Goal: Transaction & Acquisition: Register for event/course

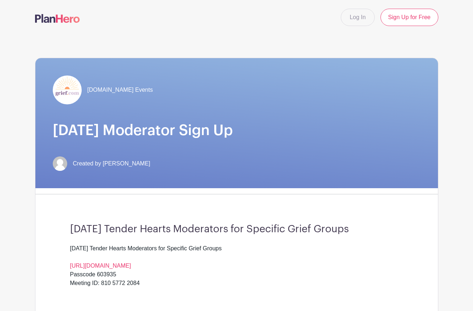
scroll to position [1, 0]
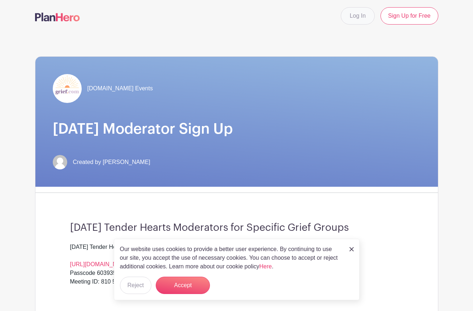
click at [354, 19] on link "Log In" at bounding box center [357, 15] width 34 height 17
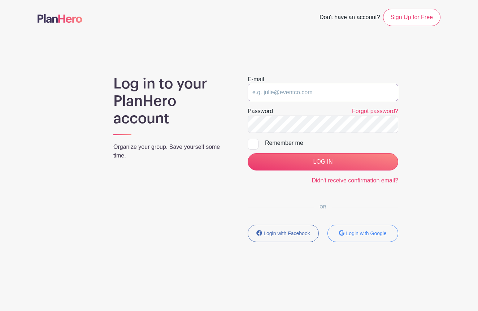
type input "[EMAIL_ADDRESS][DOMAIN_NAME]"
click at [323, 162] on input "LOG IN" at bounding box center [323, 161] width 151 height 17
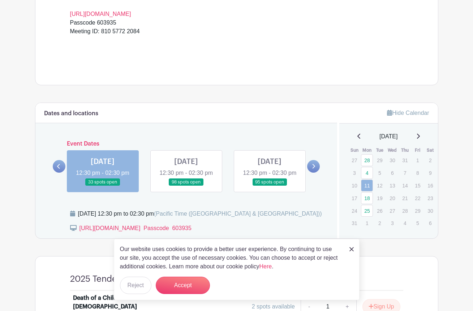
scroll to position [257, 0]
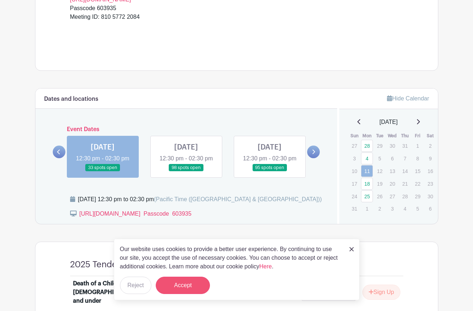
click at [182, 286] on button "Accept" at bounding box center [183, 285] width 54 height 17
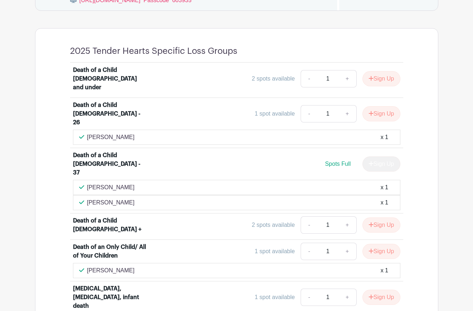
scroll to position [7, 0]
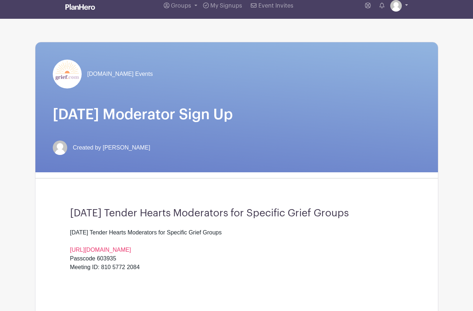
click at [394, 4] on img at bounding box center [396, 6] width 12 height 12
click at [314, 44] on div "Grief.com Events Monday Moderator Sign Up Created by David Kessler" at bounding box center [236, 107] width 402 height 130
click at [228, 12] on link "My Signups" at bounding box center [222, 6] width 45 height 26
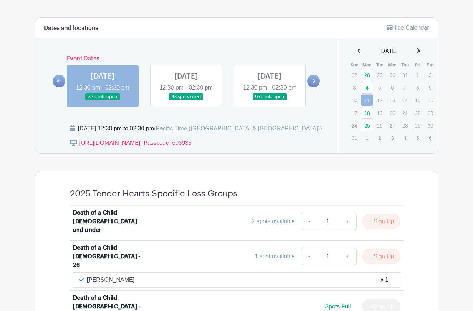
scroll to position [421, 0]
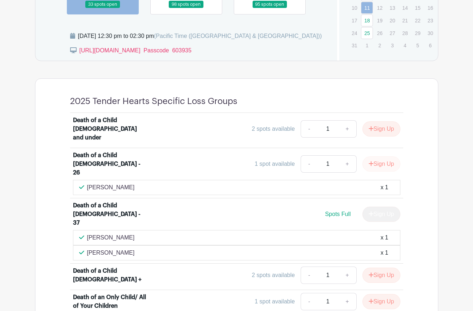
click at [382, 165] on button "Sign Up" at bounding box center [381, 163] width 38 height 15
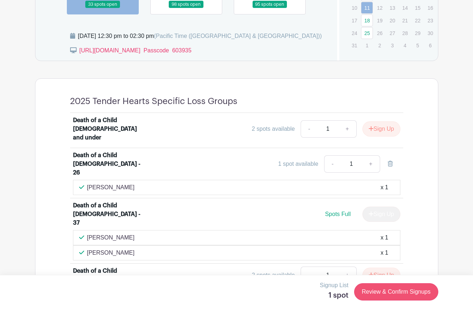
click at [381, 290] on link "Review & Confirm Signups" at bounding box center [396, 291] width 84 height 17
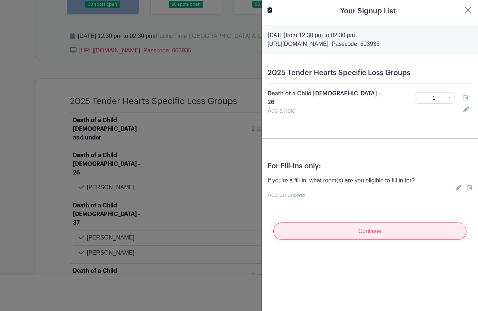
click at [368, 230] on input "Continue" at bounding box center [369, 230] width 193 height 17
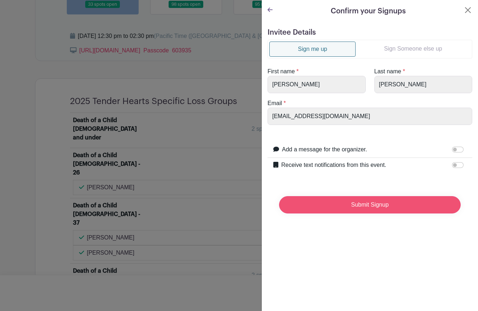
click at [364, 207] on input "Submit Signup" at bounding box center [370, 204] width 182 height 17
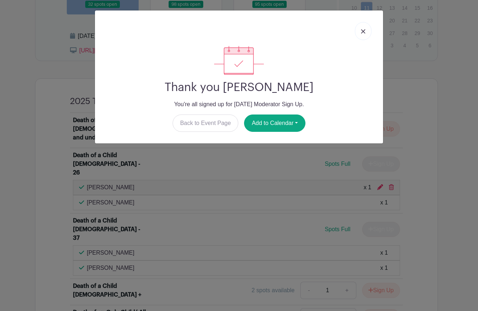
click at [362, 29] on link at bounding box center [363, 31] width 17 height 18
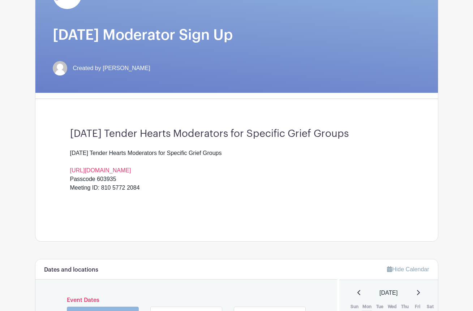
scroll to position [163, 0]
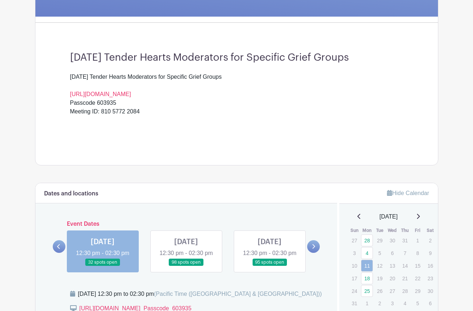
click at [186, 266] on link at bounding box center [186, 266] width 0 height 0
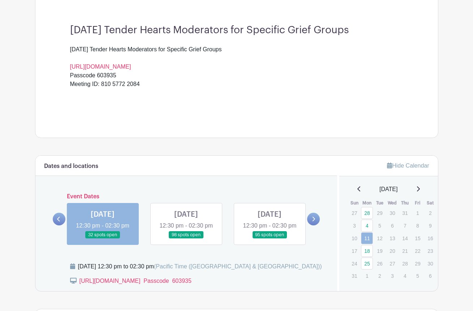
click at [186, 239] on link at bounding box center [186, 239] width 0 height 0
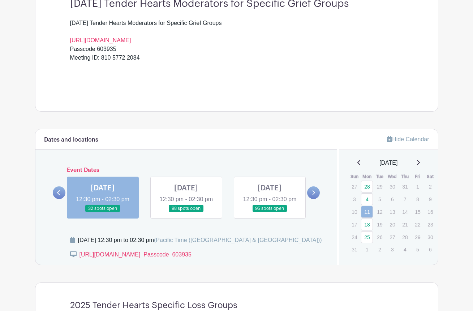
scroll to position [218, 0]
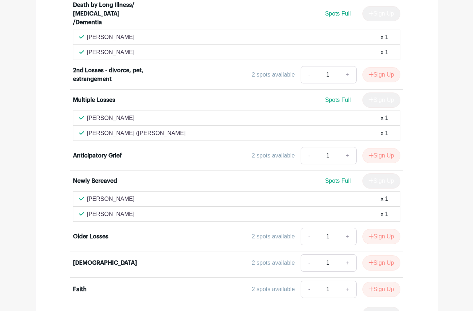
scroll to position [2068, 0]
